Goal: Information Seeking & Learning: Learn about a topic

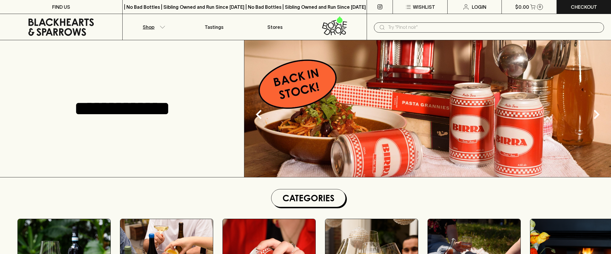
click at [146, 26] on p "Shop" at bounding box center [149, 27] width 12 height 7
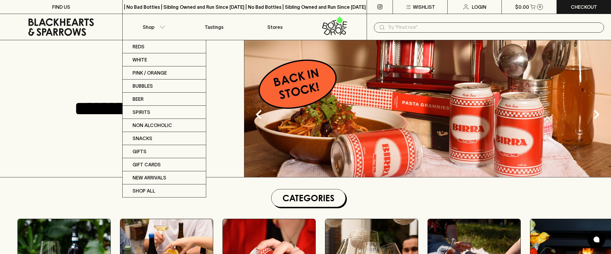
click at [78, 67] on div at bounding box center [305, 127] width 611 height 254
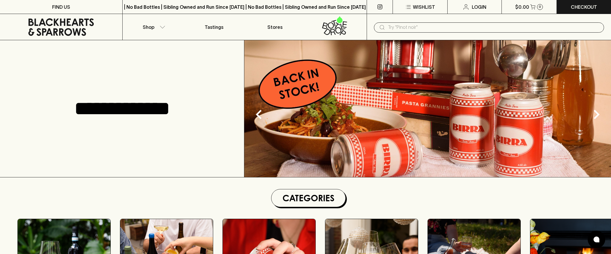
click at [333, 195] on h1 "Categories" at bounding box center [308, 198] width 69 height 13
click at [305, 201] on h1 "Categories" at bounding box center [308, 198] width 69 height 13
click at [151, 26] on p "Shop" at bounding box center [149, 27] width 12 height 7
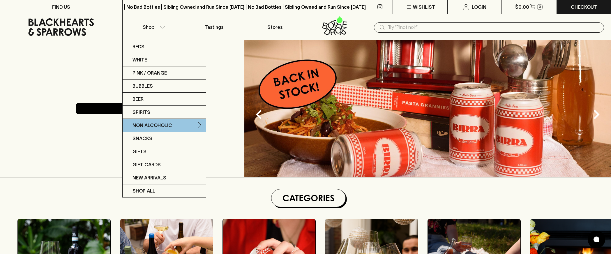
click at [153, 125] on p "Non Alcoholic" at bounding box center [152, 125] width 40 height 7
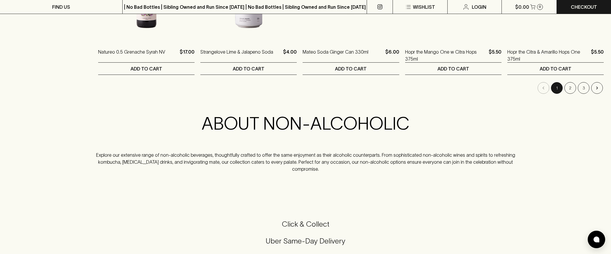
scroll to position [660, 0]
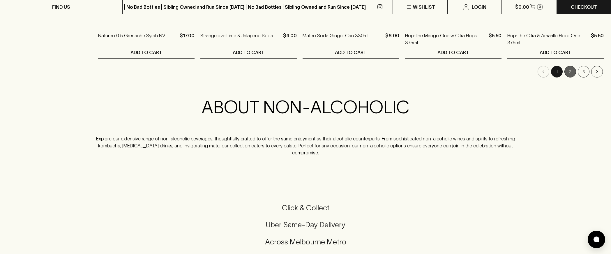
click at [568, 72] on button "2" at bounding box center [570, 72] width 12 height 12
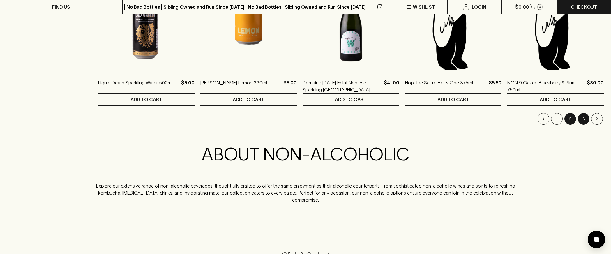
scroll to position [613, 0]
click at [581, 121] on button "3" at bounding box center [584, 118] width 12 height 12
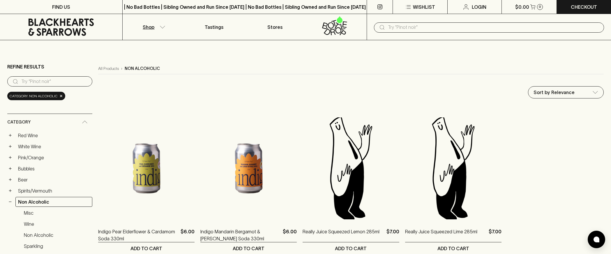
click at [151, 30] on p "Shop" at bounding box center [149, 27] width 12 height 7
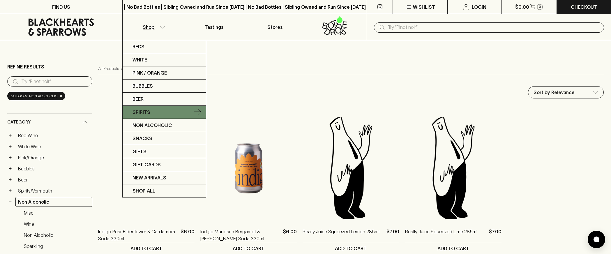
click at [167, 116] on link "Spirits" at bounding box center [164, 112] width 83 height 13
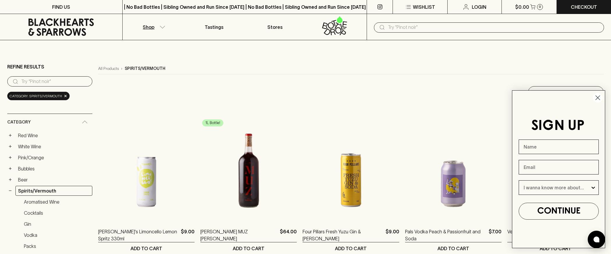
click at [597, 98] on icon "Close dialog" at bounding box center [598, 98] width 4 height 4
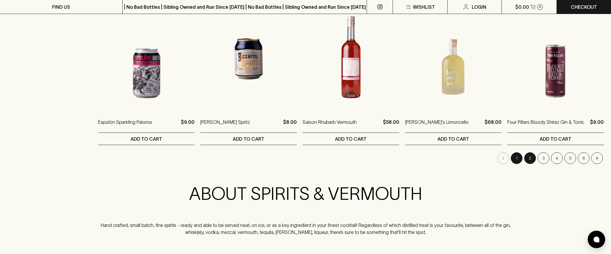
scroll to position [574, 0]
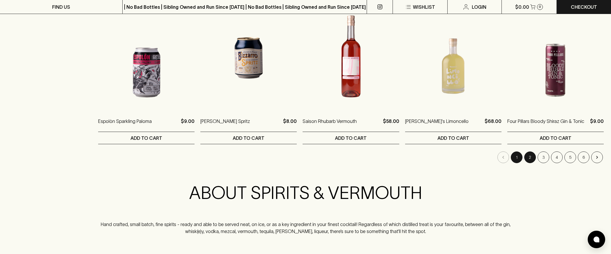
click at [528, 156] on button "2" at bounding box center [530, 157] width 12 height 12
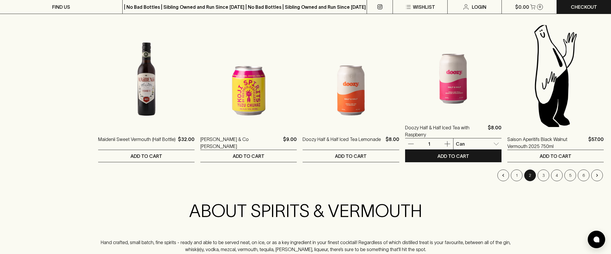
scroll to position [556, 0]
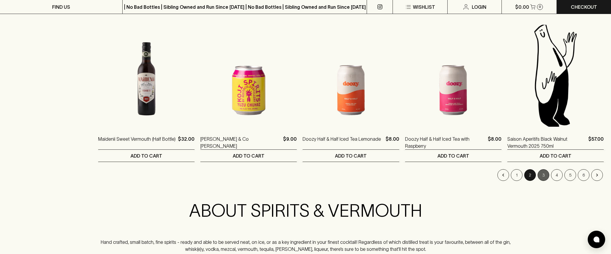
click at [542, 174] on button "3" at bounding box center [544, 175] width 12 height 12
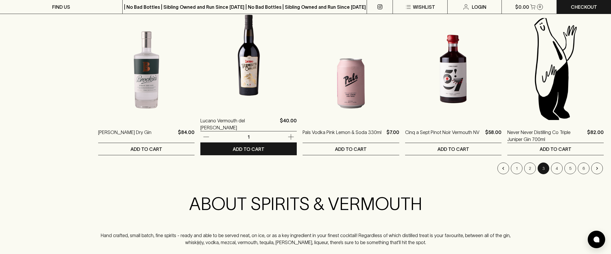
scroll to position [564, 0]
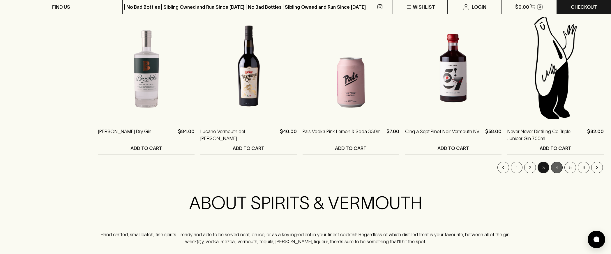
click at [556, 168] on button "4" at bounding box center [557, 168] width 12 height 12
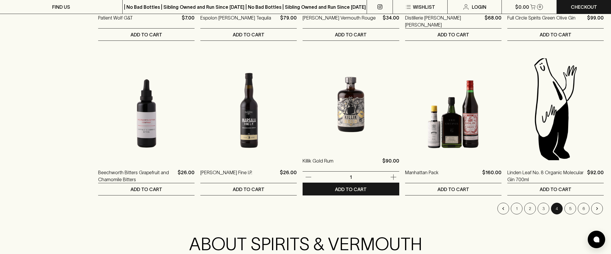
scroll to position [528, 0]
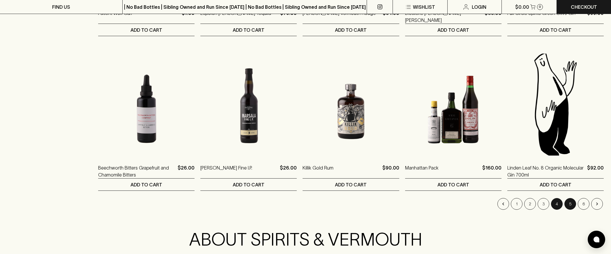
click at [570, 203] on button "5" at bounding box center [570, 204] width 12 height 12
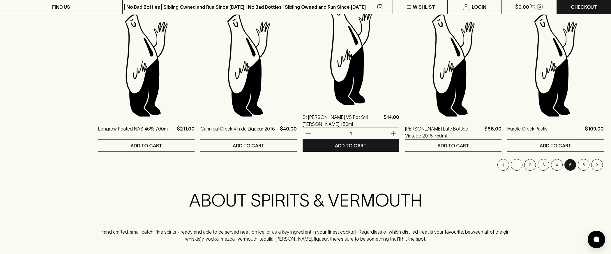
scroll to position [568, 0]
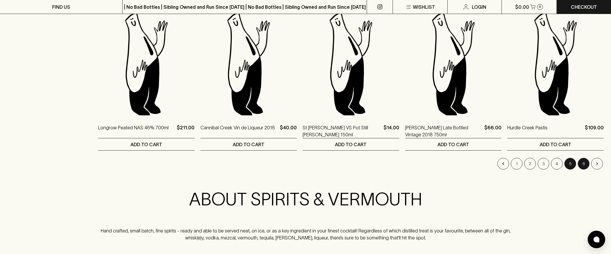
click at [586, 165] on button "6" at bounding box center [584, 164] width 12 height 12
